Goal: Browse casually: Explore the website without a specific task or goal

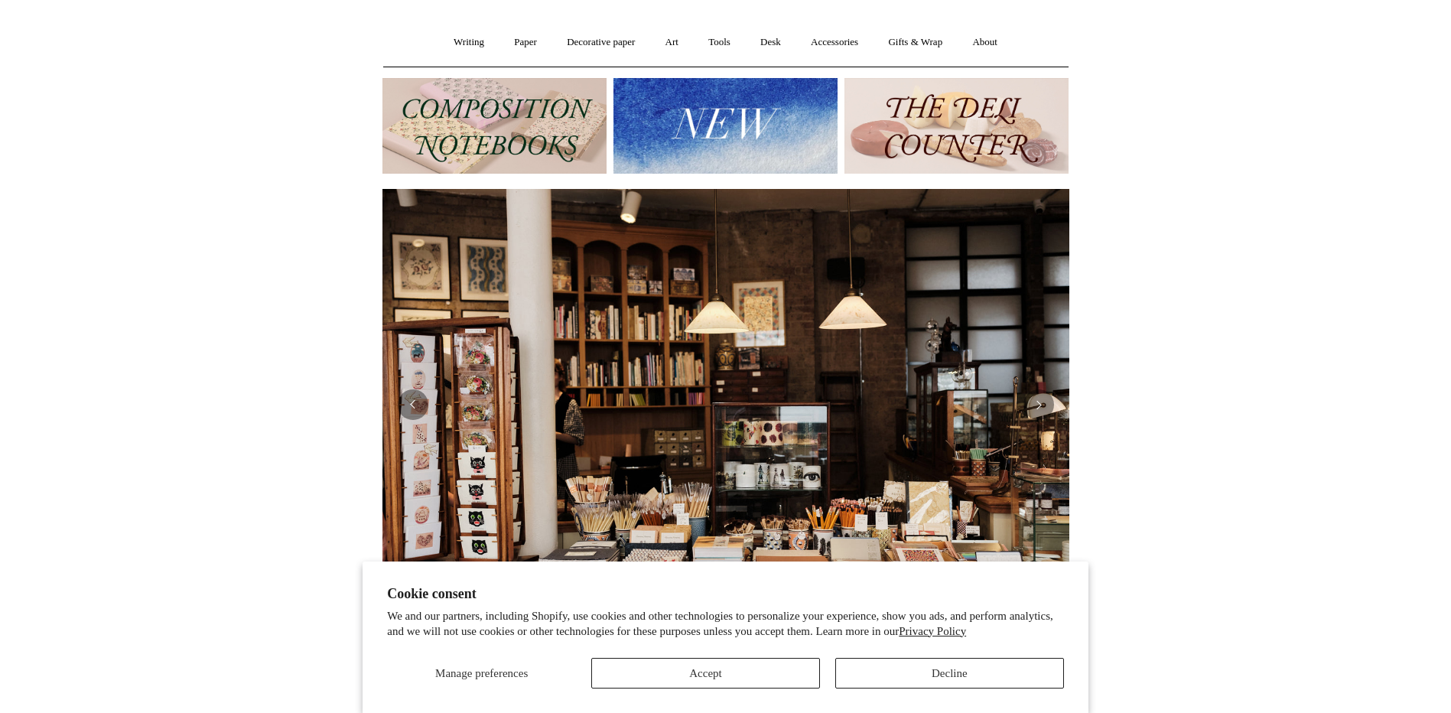
click at [1038, 132] on img at bounding box center [956, 126] width 224 height 96
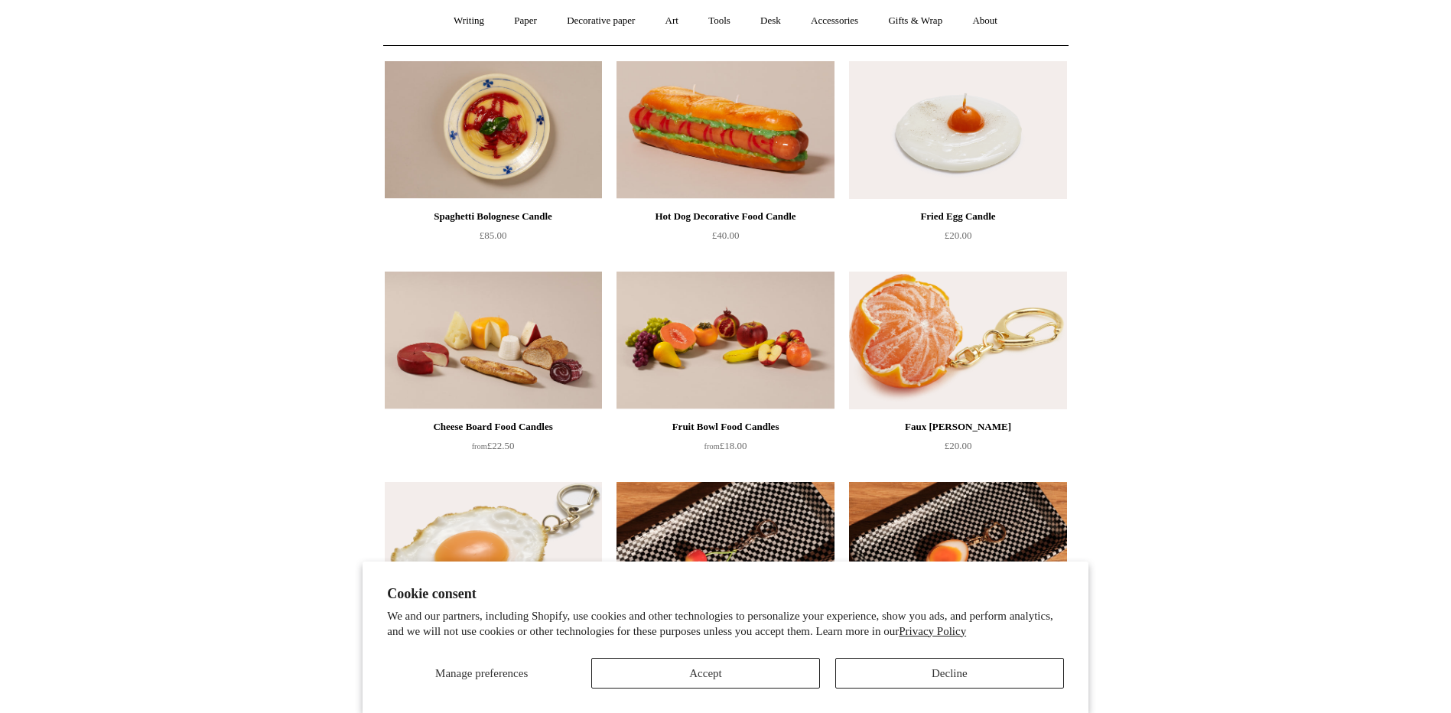
scroll to position [135, 0]
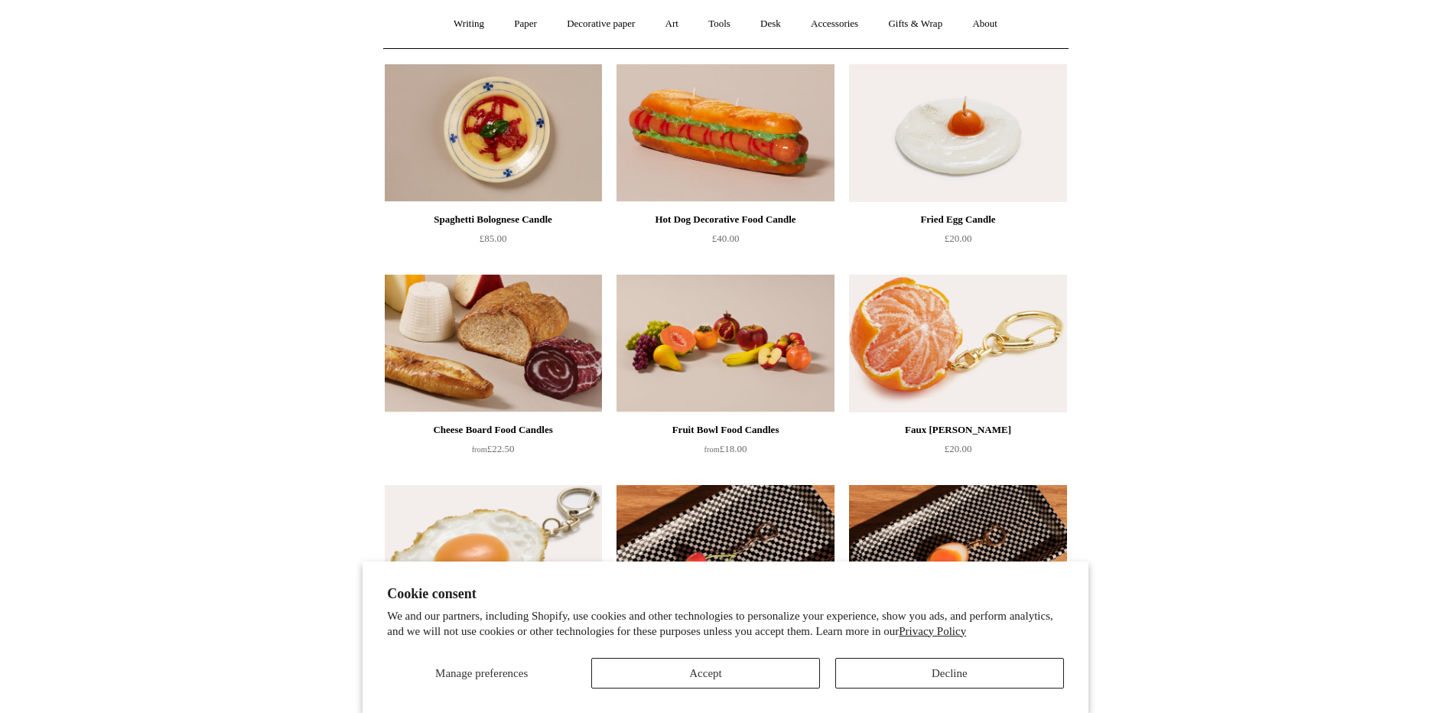
click at [460, 327] on img at bounding box center [493, 344] width 217 height 138
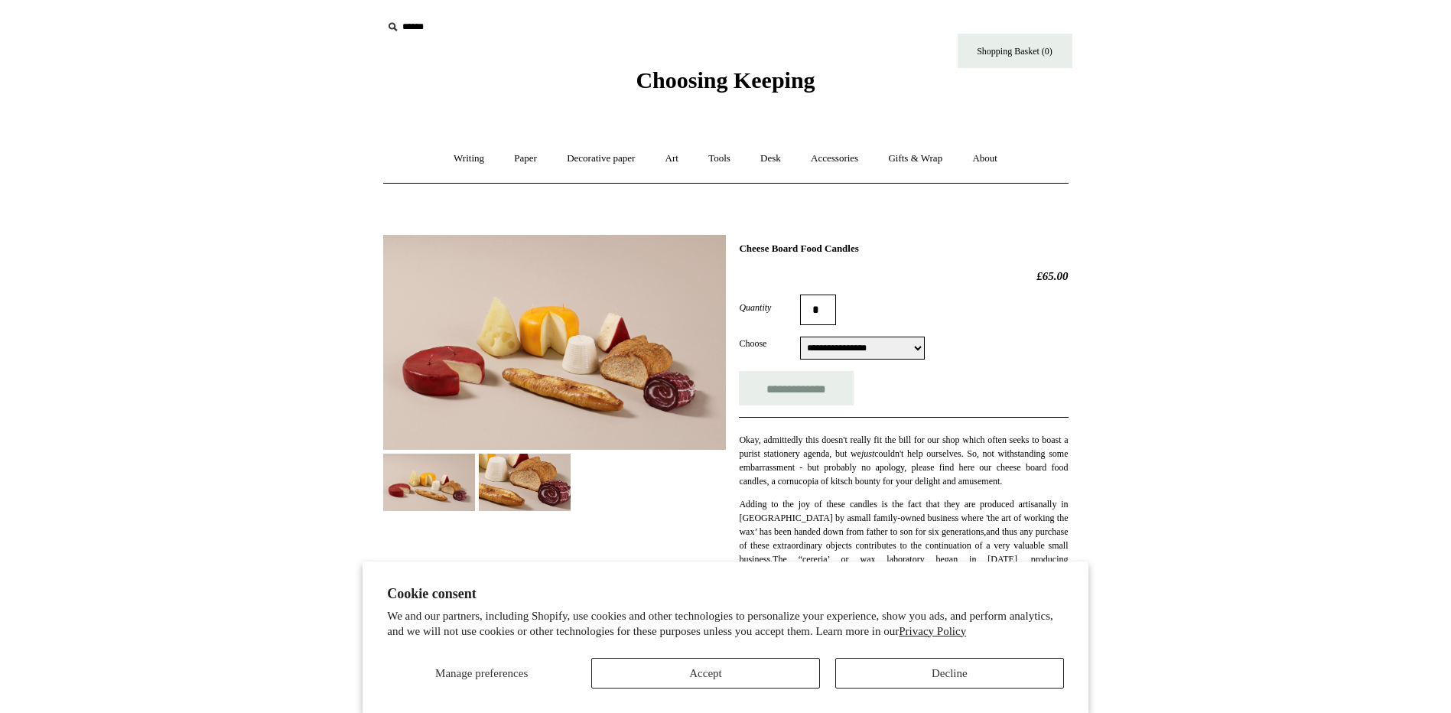
click at [543, 494] on img at bounding box center [525, 482] width 92 height 57
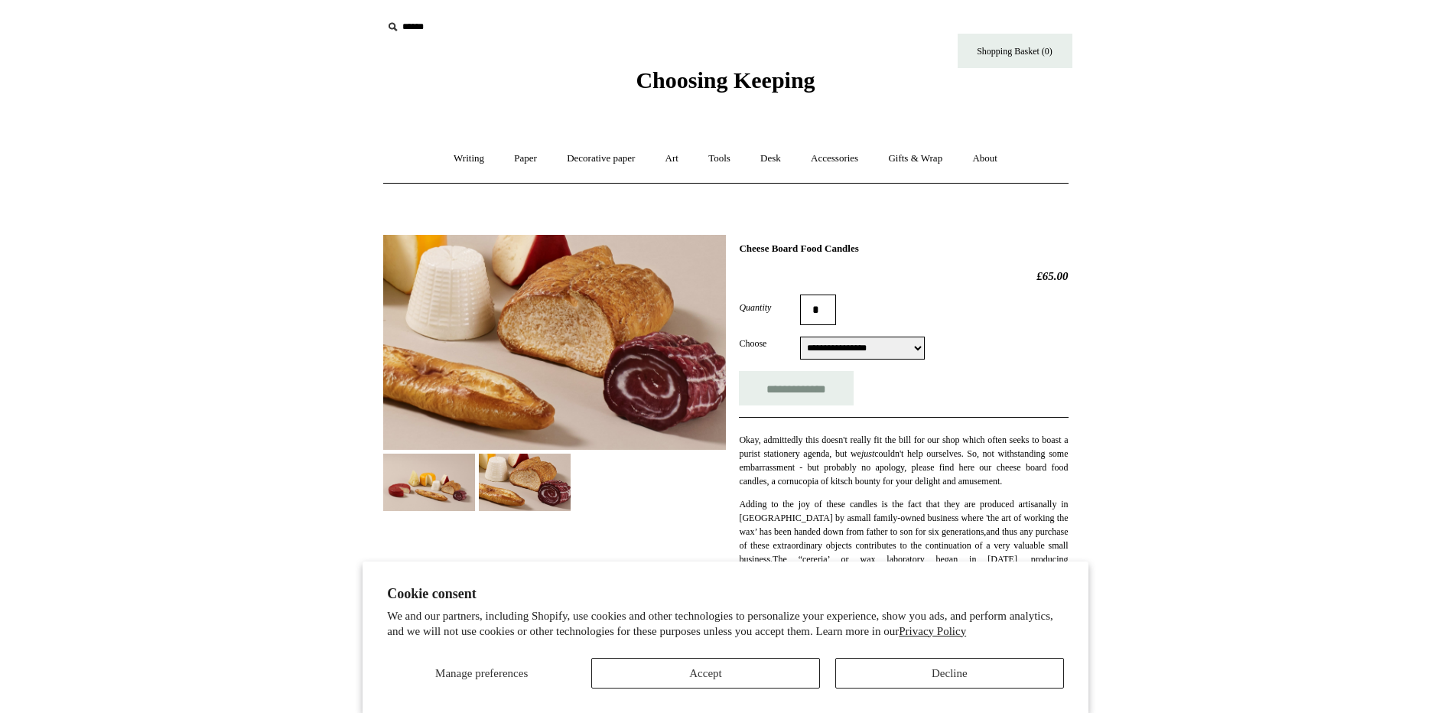
click at [451, 494] on img at bounding box center [429, 482] width 92 height 57
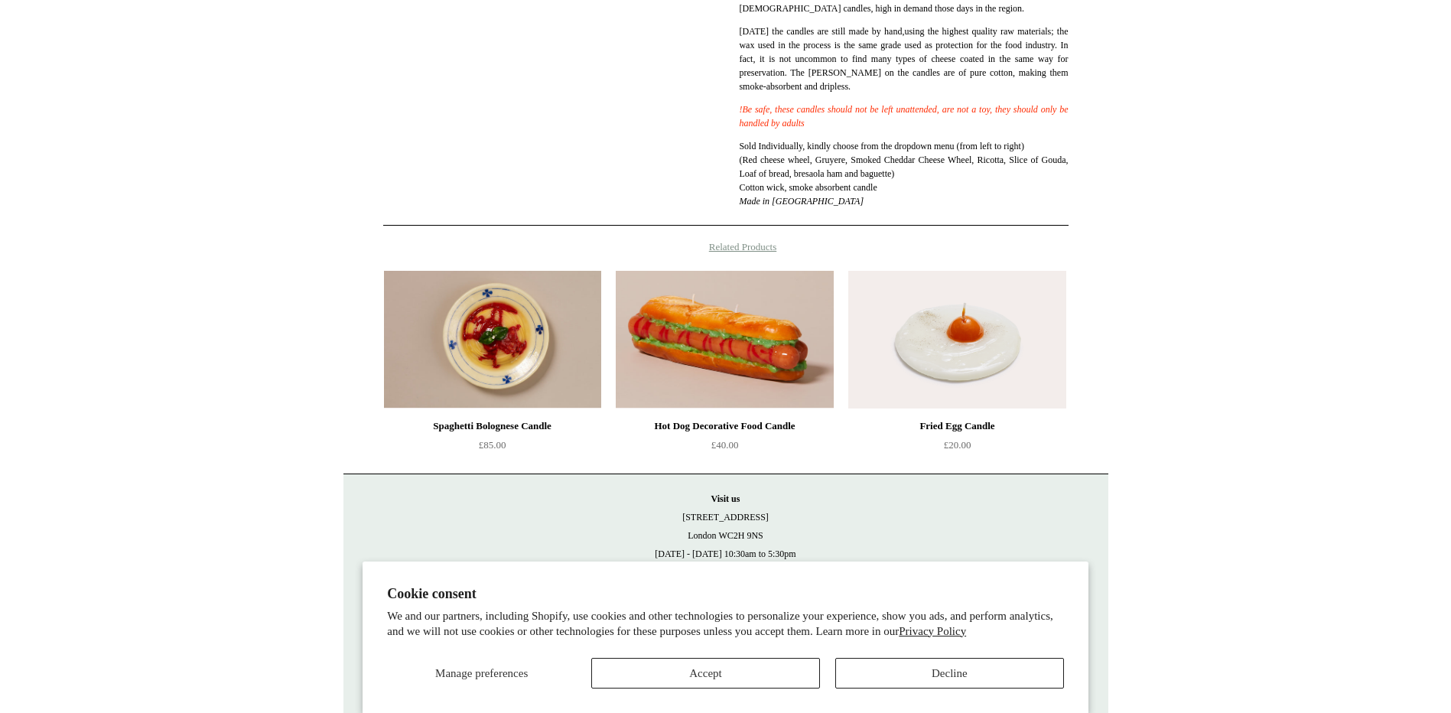
scroll to position [579, 0]
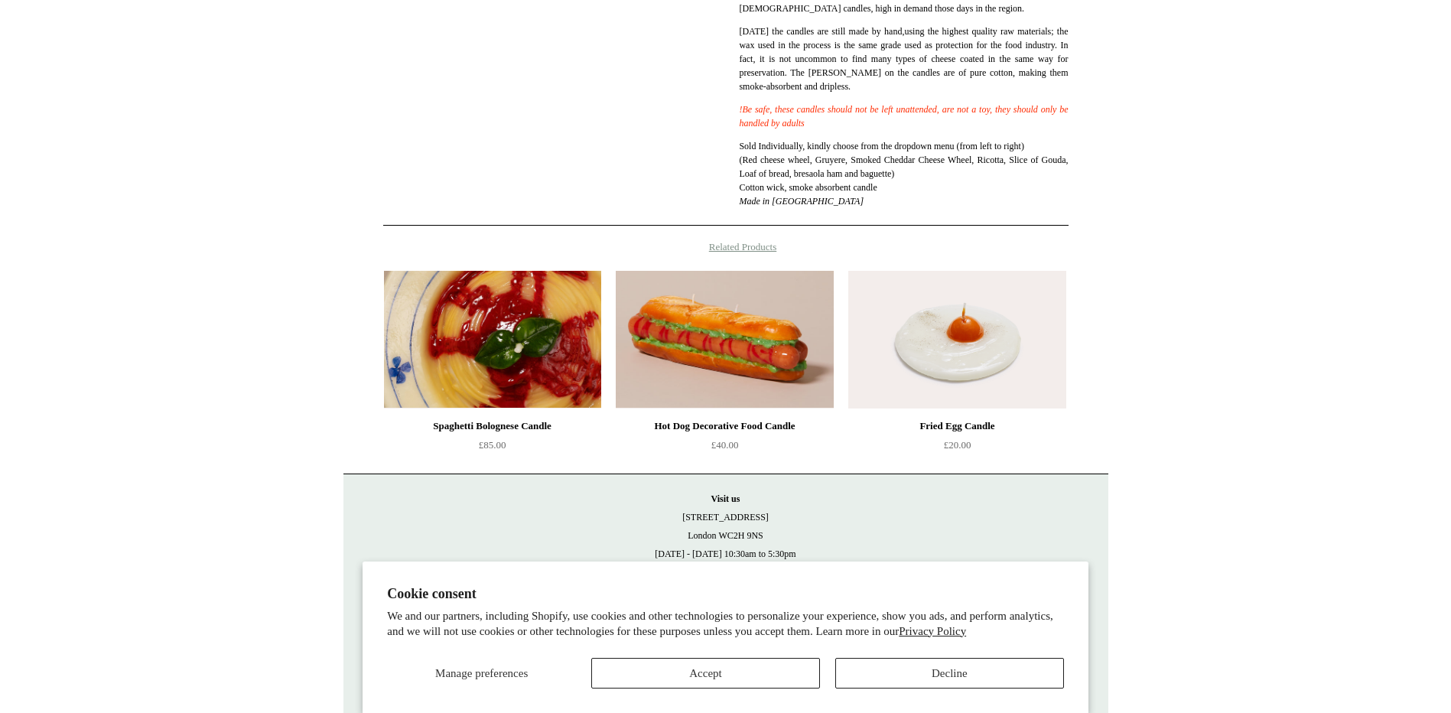
click at [446, 334] on img at bounding box center [492, 340] width 217 height 138
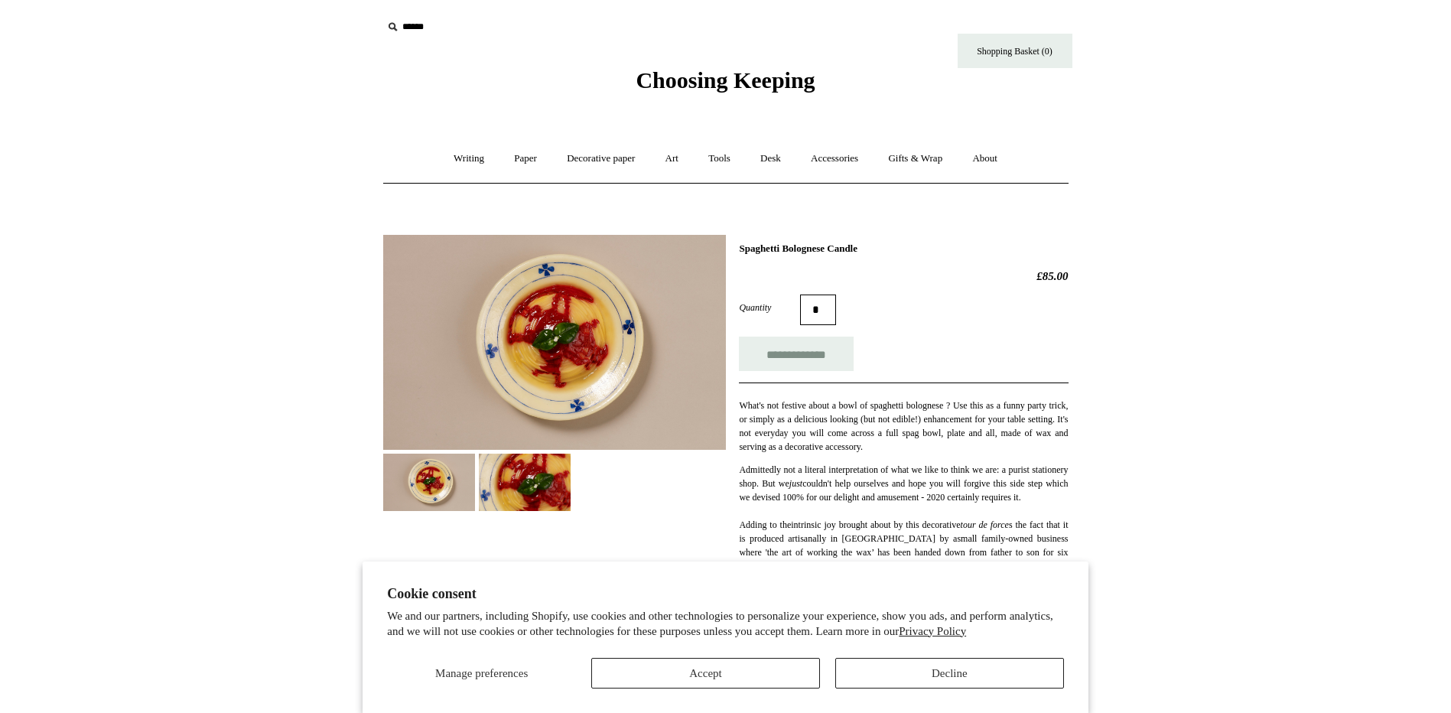
click at [529, 466] on img at bounding box center [525, 482] width 92 height 57
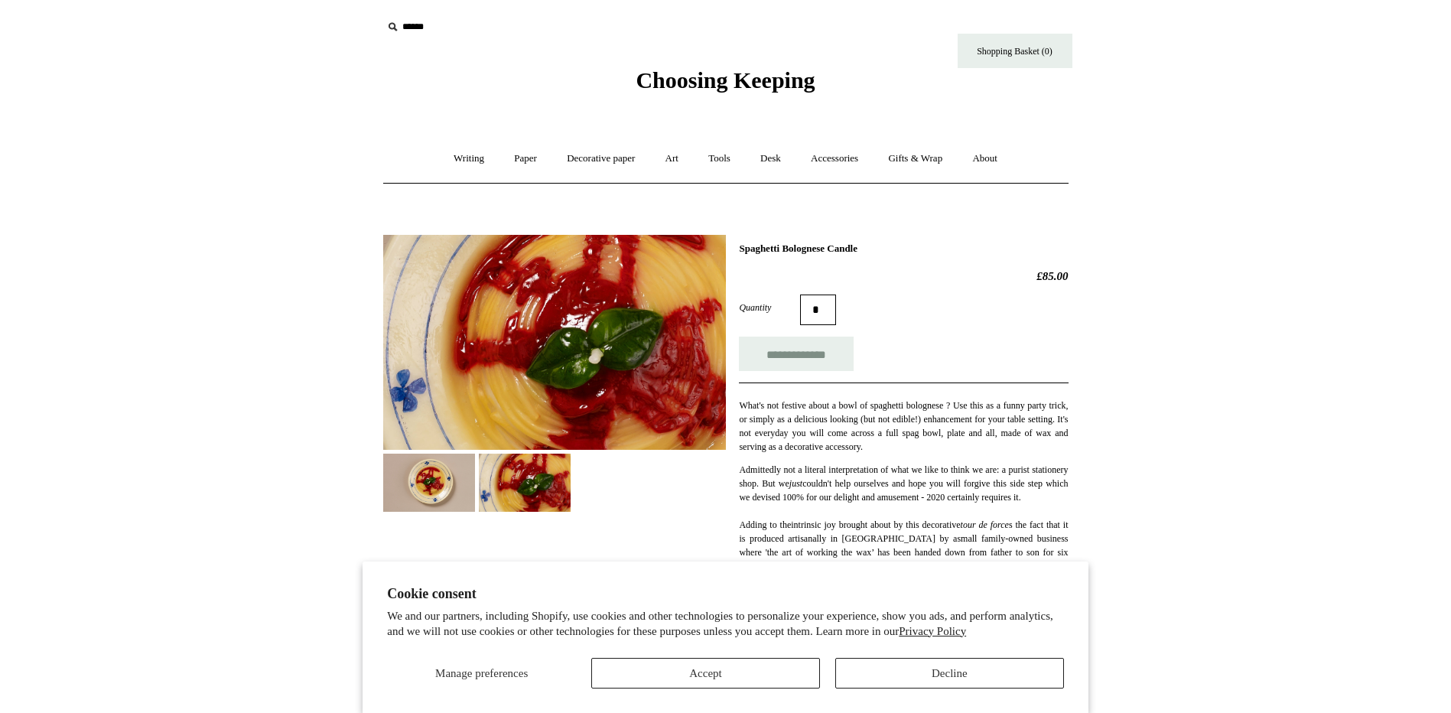
click at [445, 470] on img at bounding box center [429, 482] width 92 height 57
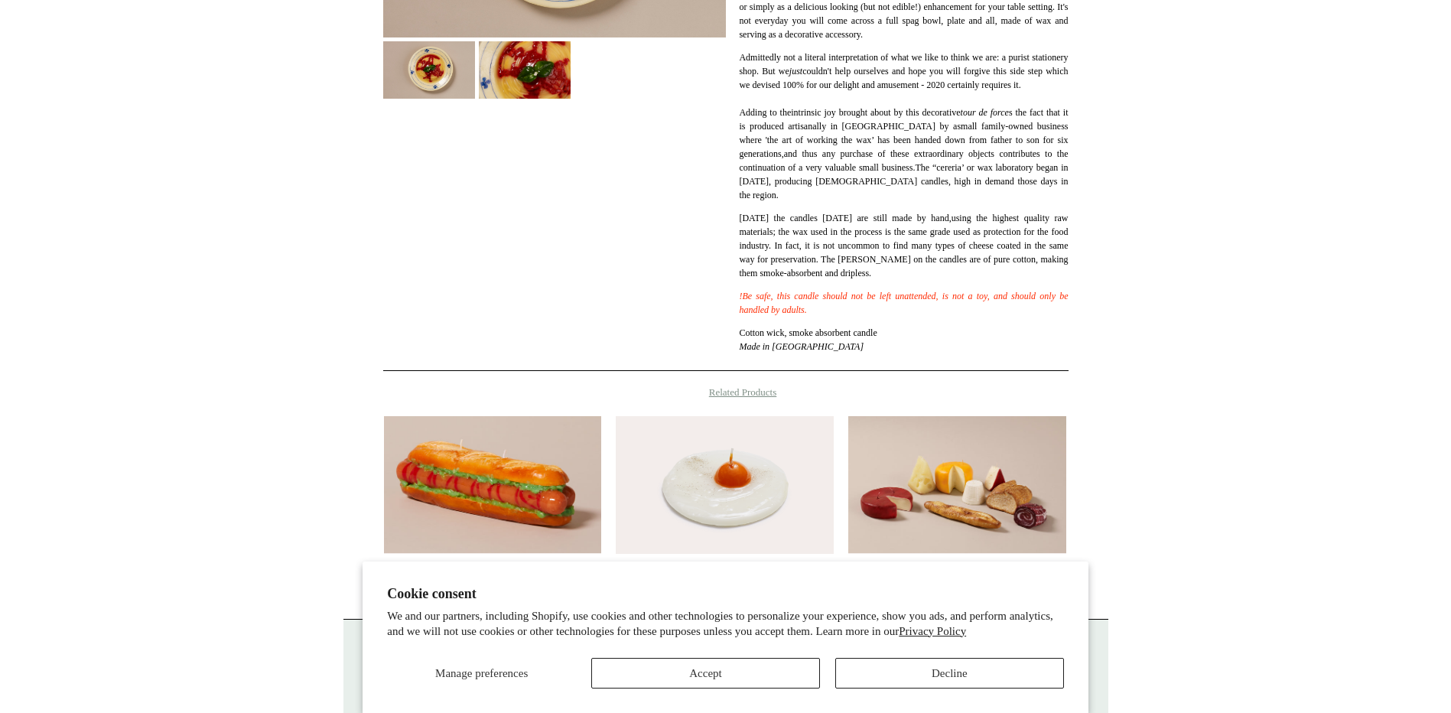
scroll to position [572, 0]
